Goal: Task Accomplishment & Management: Manage account settings

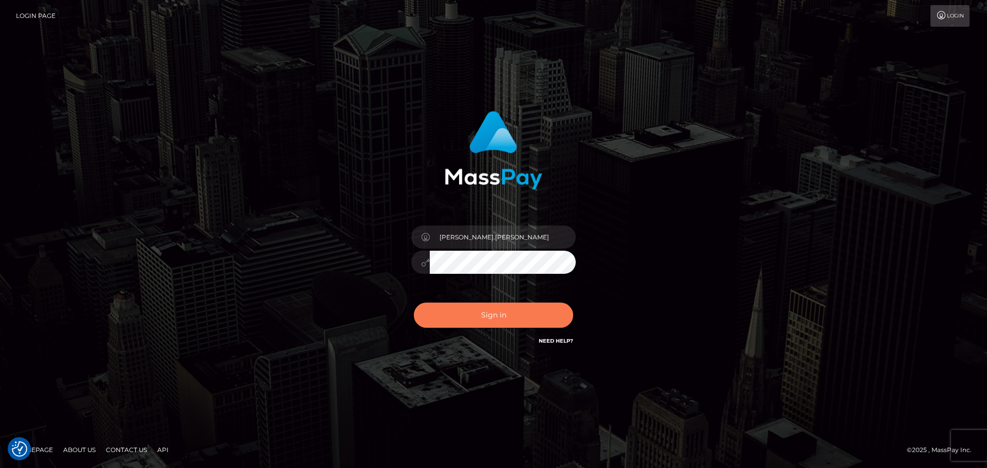
click at [492, 318] on button "Sign in" at bounding box center [493, 315] width 159 height 25
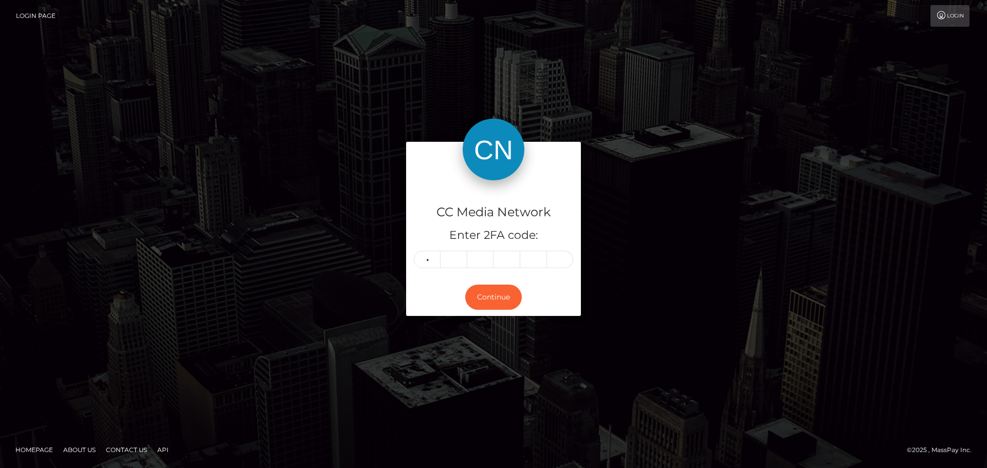
type input "0"
type input "5"
type input "6"
type input "4"
type input "8"
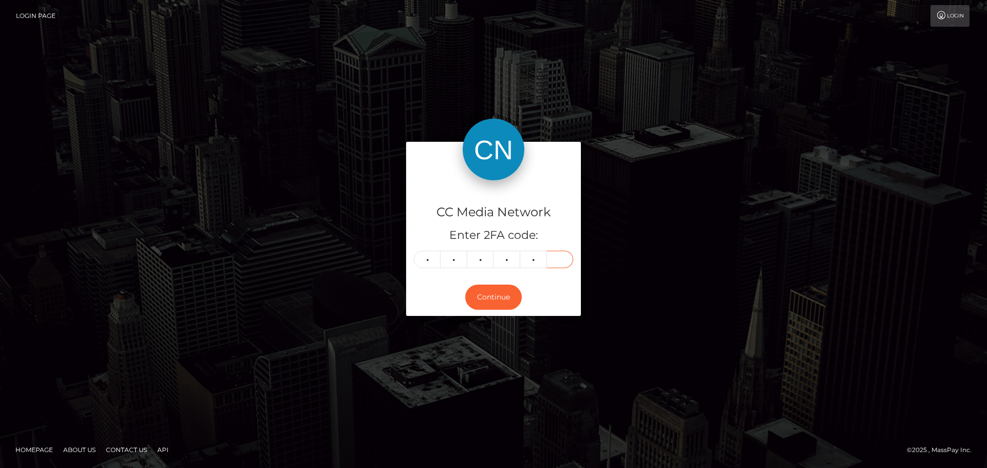
type input "3"
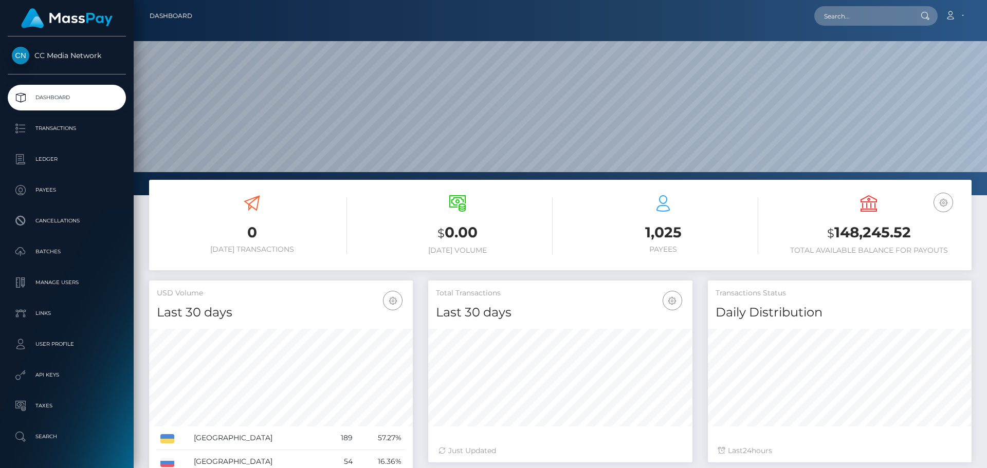
scroll to position [182, 264]
